Goal: Check status: Check status

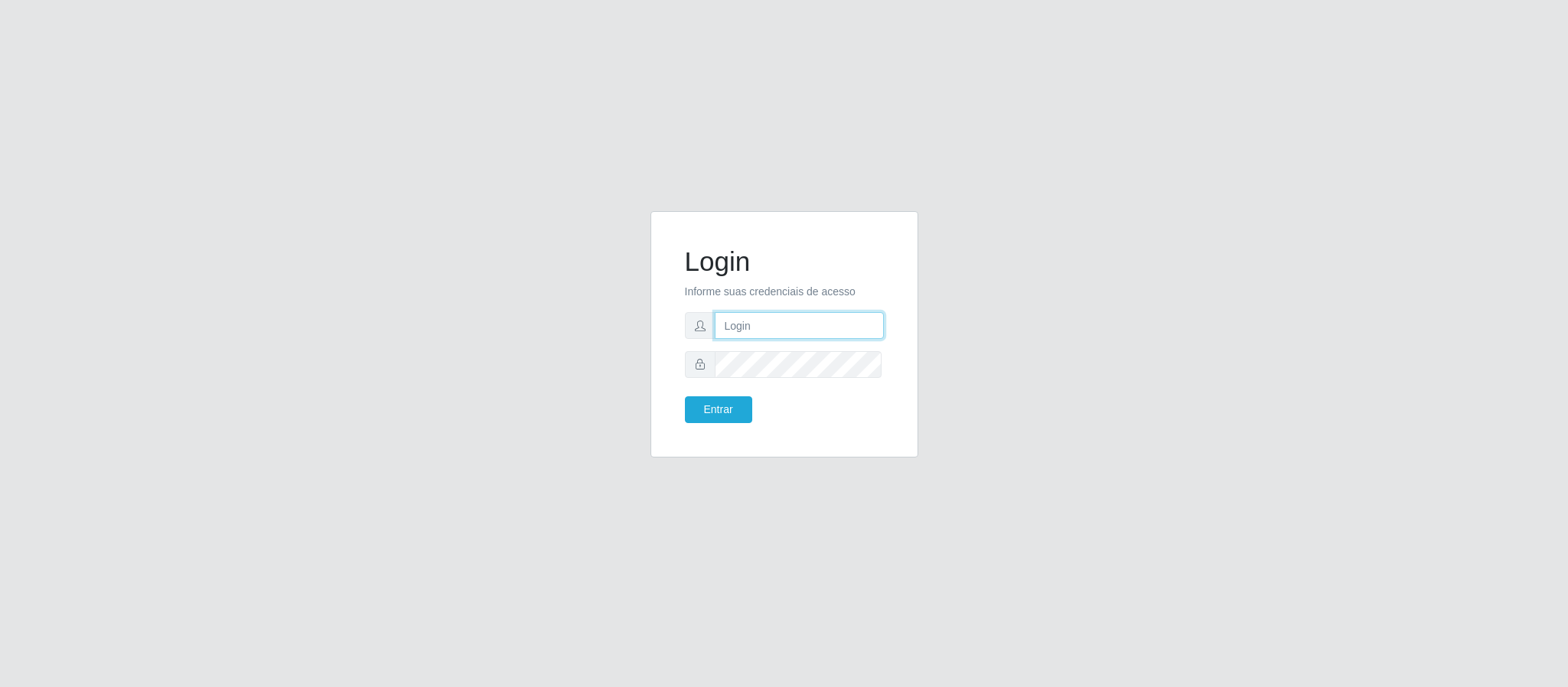
click at [775, 329] on input "text" at bounding box center [800, 325] width 169 height 27
type input "[EMAIL_ADDRESS][DOMAIN_NAME]"
click at [685, 396] on button "Entrar" at bounding box center [718, 409] width 68 height 27
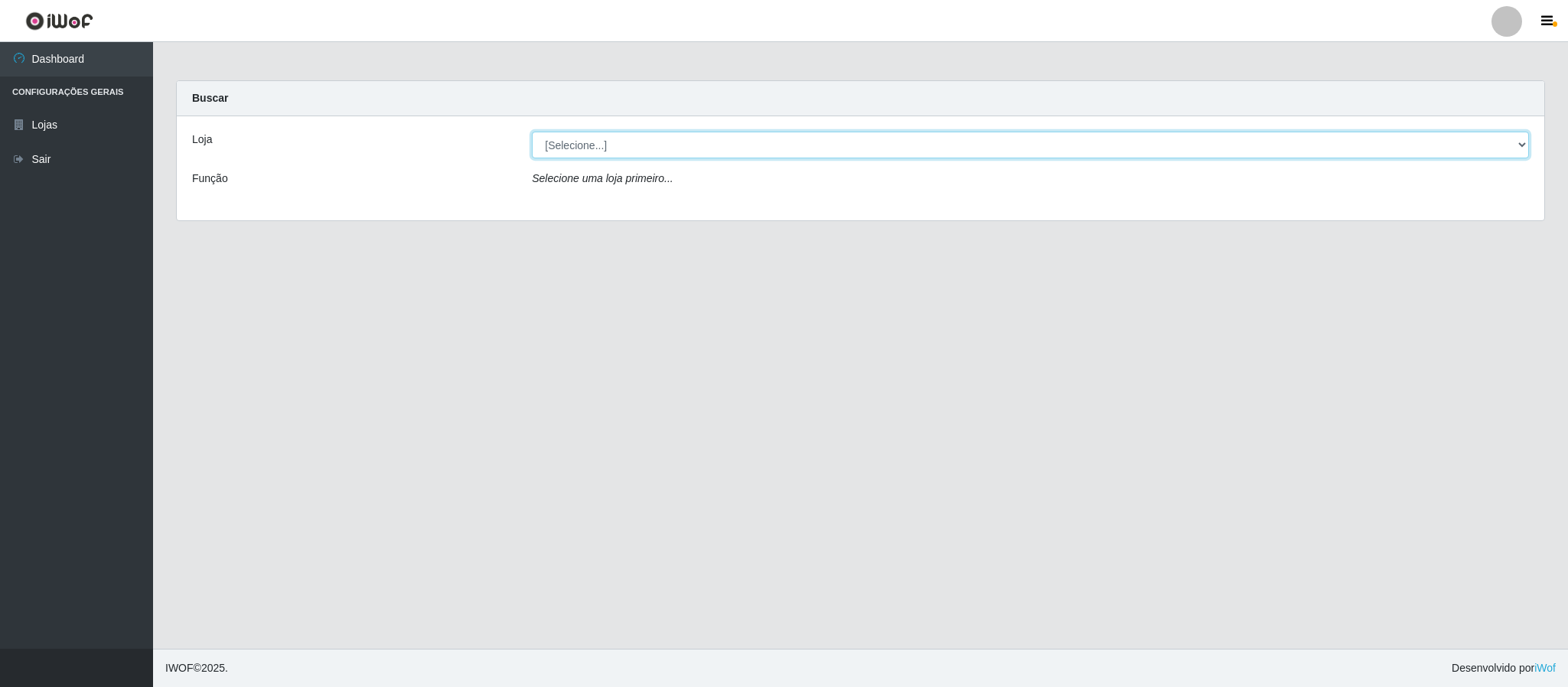
drag, startPoint x: 665, startPoint y: 147, endPoint x: 657, endPoint y: 156, distance: 12.0
click at [665, 147] on select "[Selecione...] Queiroz Atacadão - Coophab" at bounding box center [1030, 145] width 997 height 27
select select "463"
click at [532, 132] on select "[Selecione...] Queiroz Atacadão - Coophab" at bounding box center [1030, 145] width 997 height 27
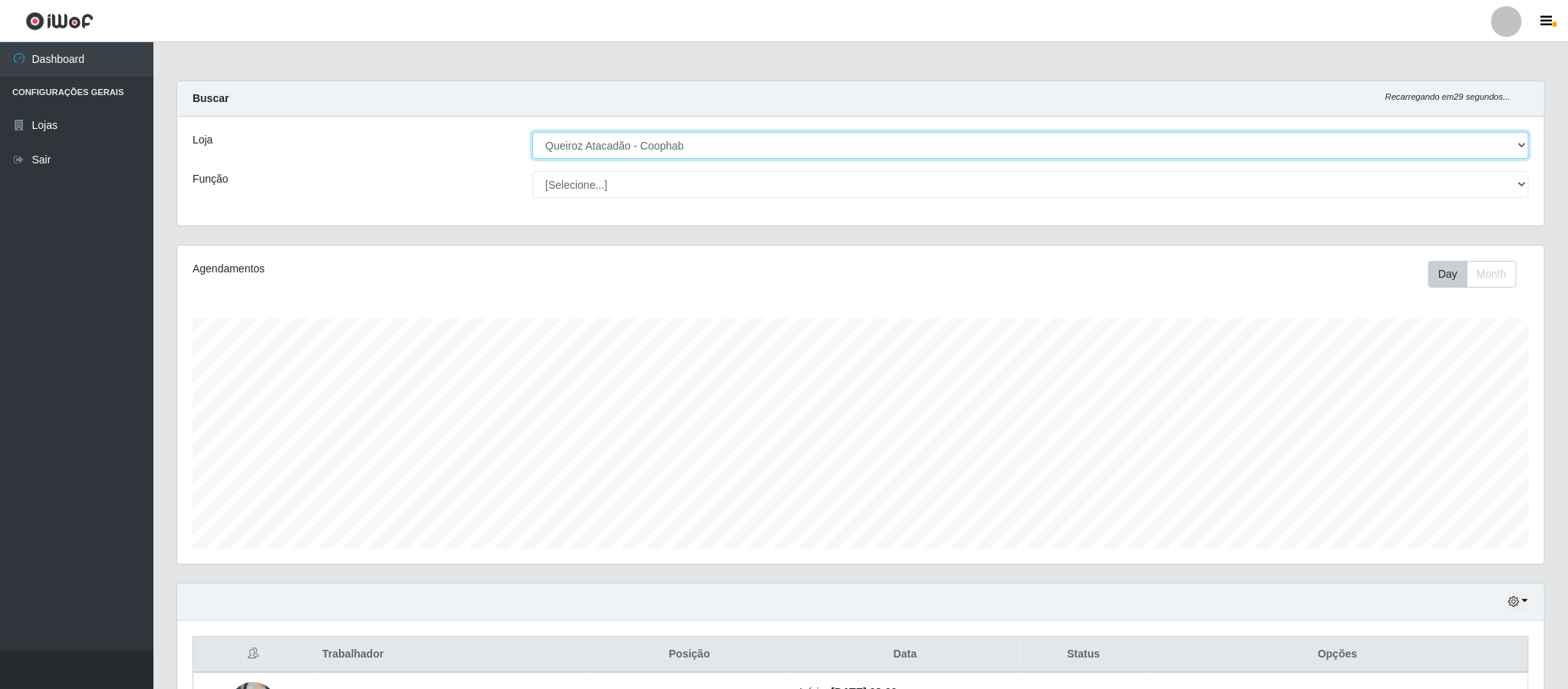
scroll to position [320, 1365]
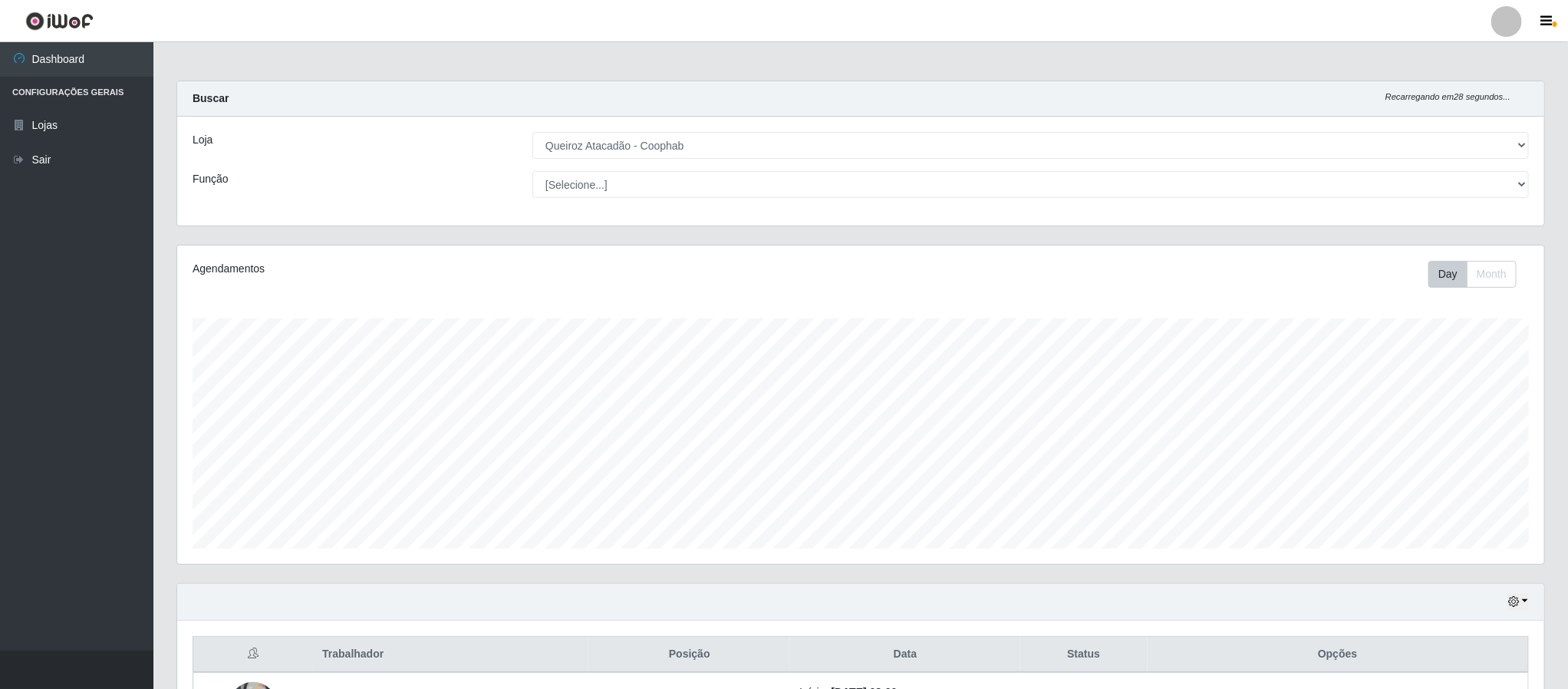
drag, startPoint x: 1566, startPoint y: 184, endPoint x: 1570, endPoint y: 282, distance: 98.1
click at [1568, 313] on html "Perfil Alterar Senha Sair Dashboard Configurações Gerais Lojas Sair Carregando.…" at bounding box center [784, 577] width 1568 height 1155
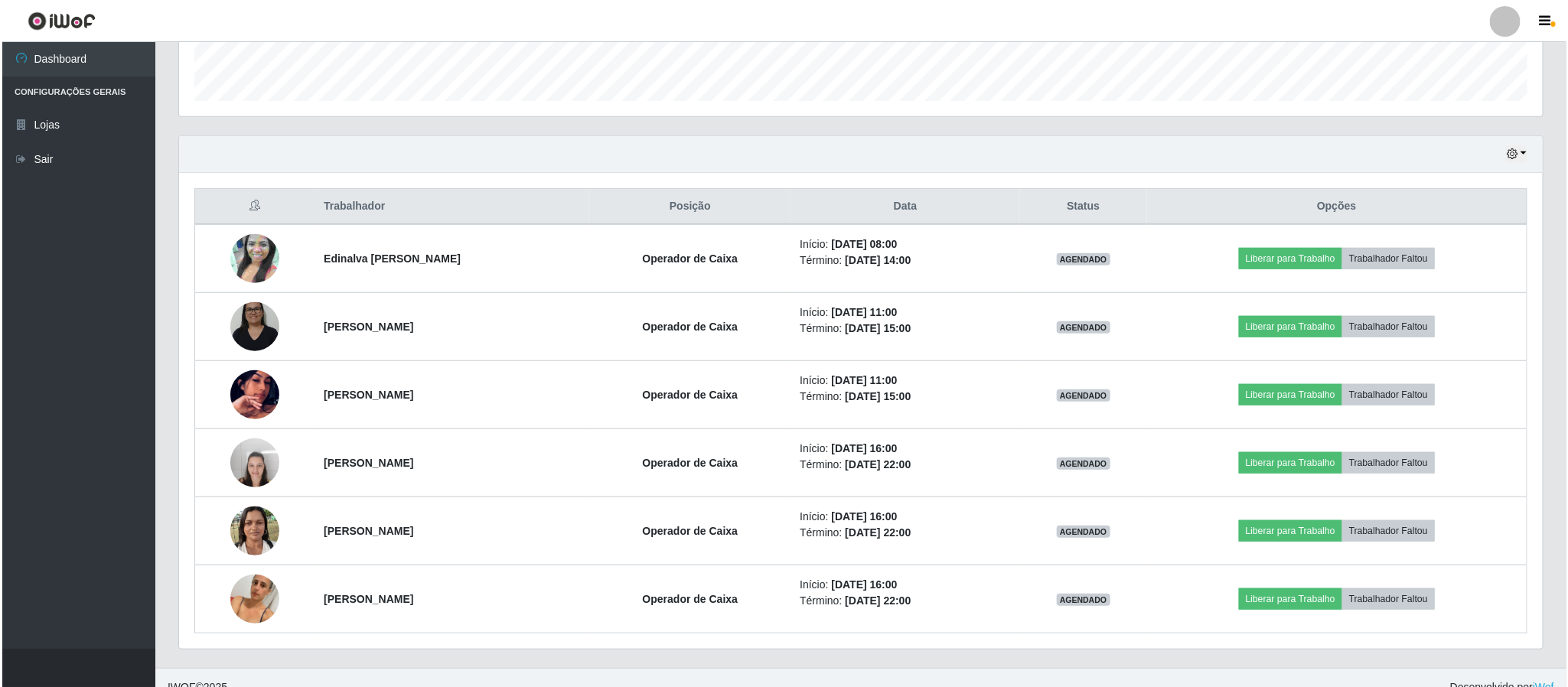
scroll to position [454, 0]
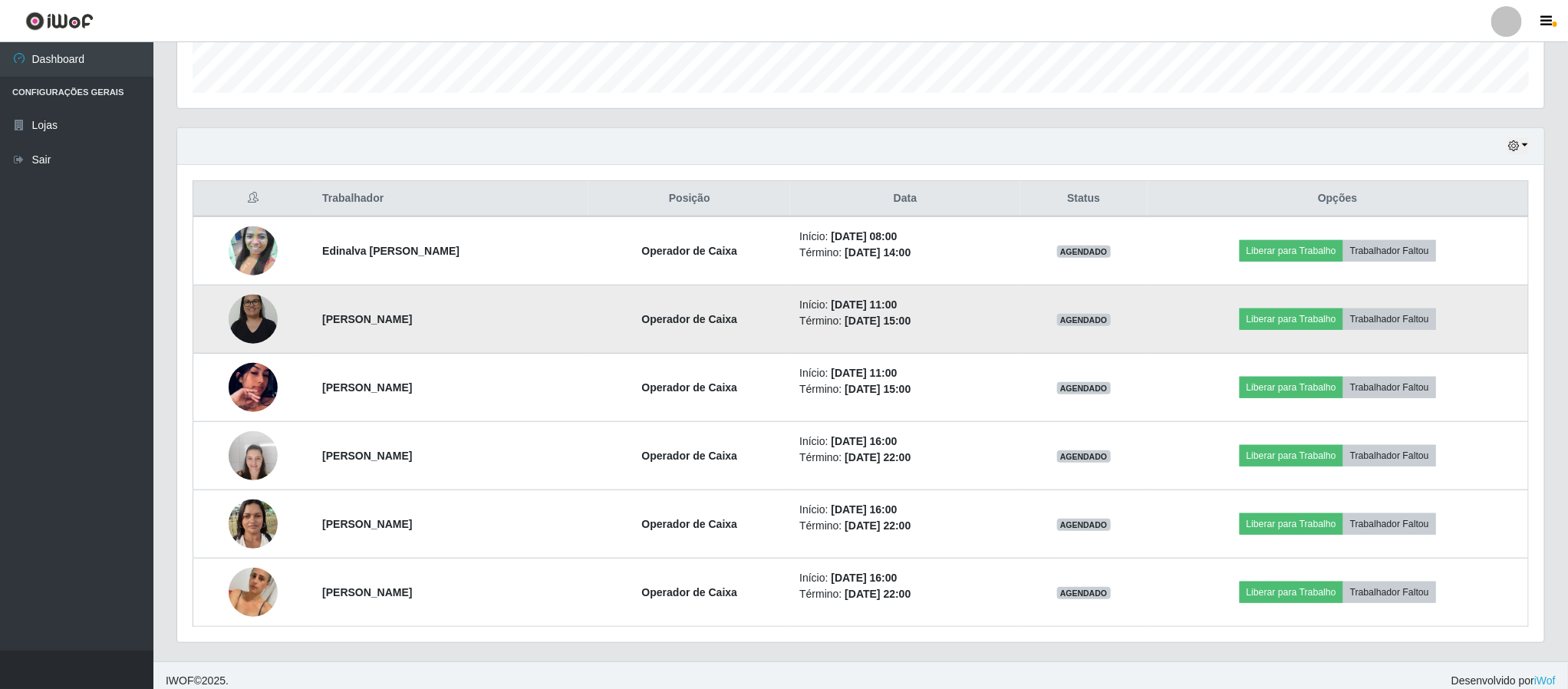
click at [233, 325] on img at bounding box center [253, 318] width 49 height 65
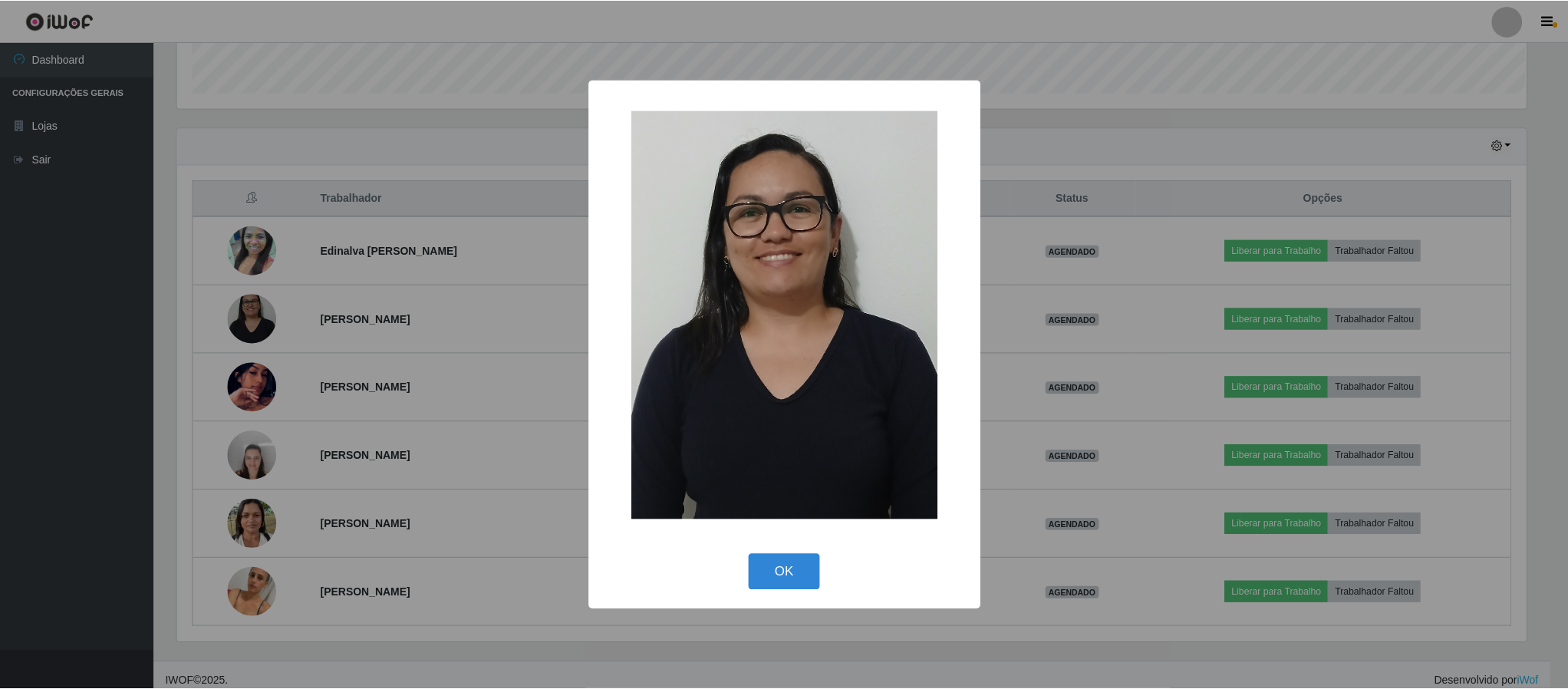
scroll to position [320, 1353]
click at [774, 580] on button "OK" at bounding box center [786, 571] width 71 height 36
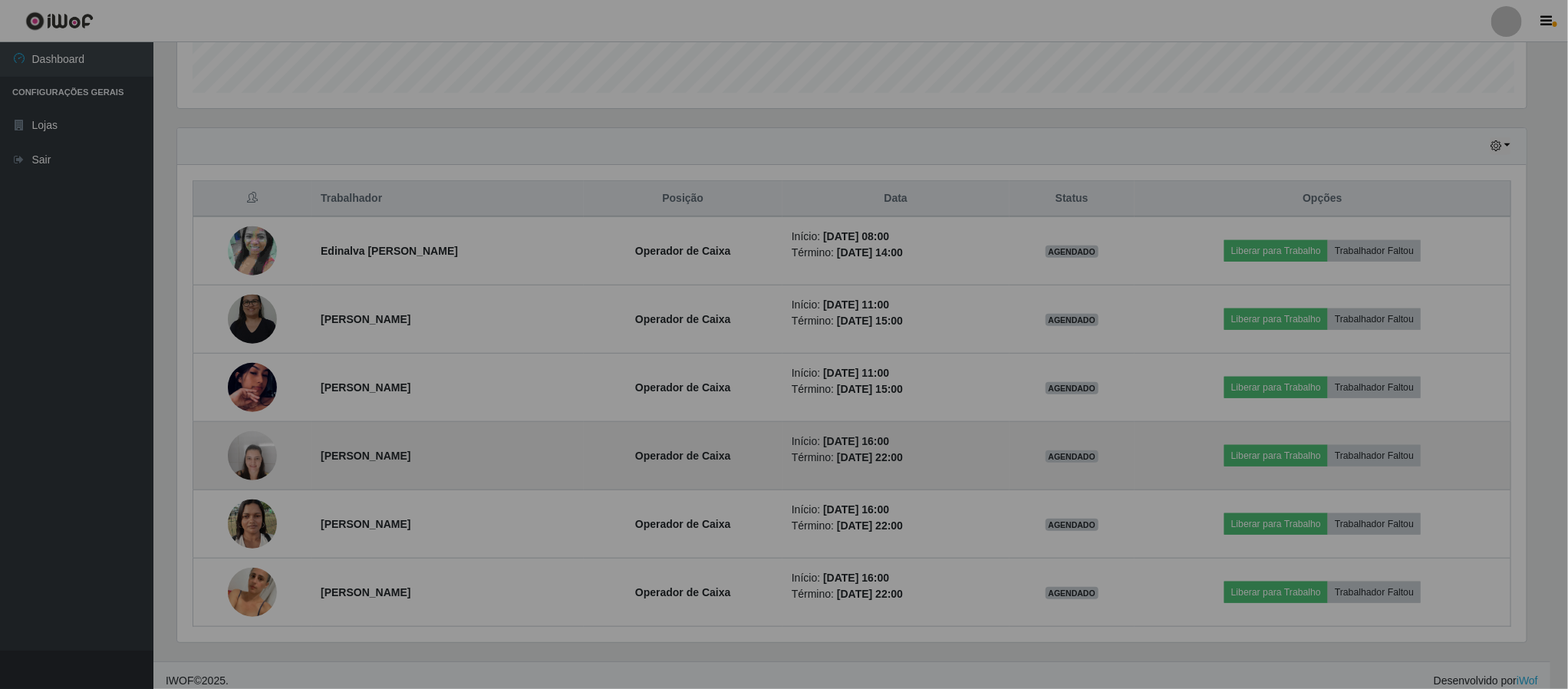
scroll to position [320, 1365]
